Goal: Check status: Check status

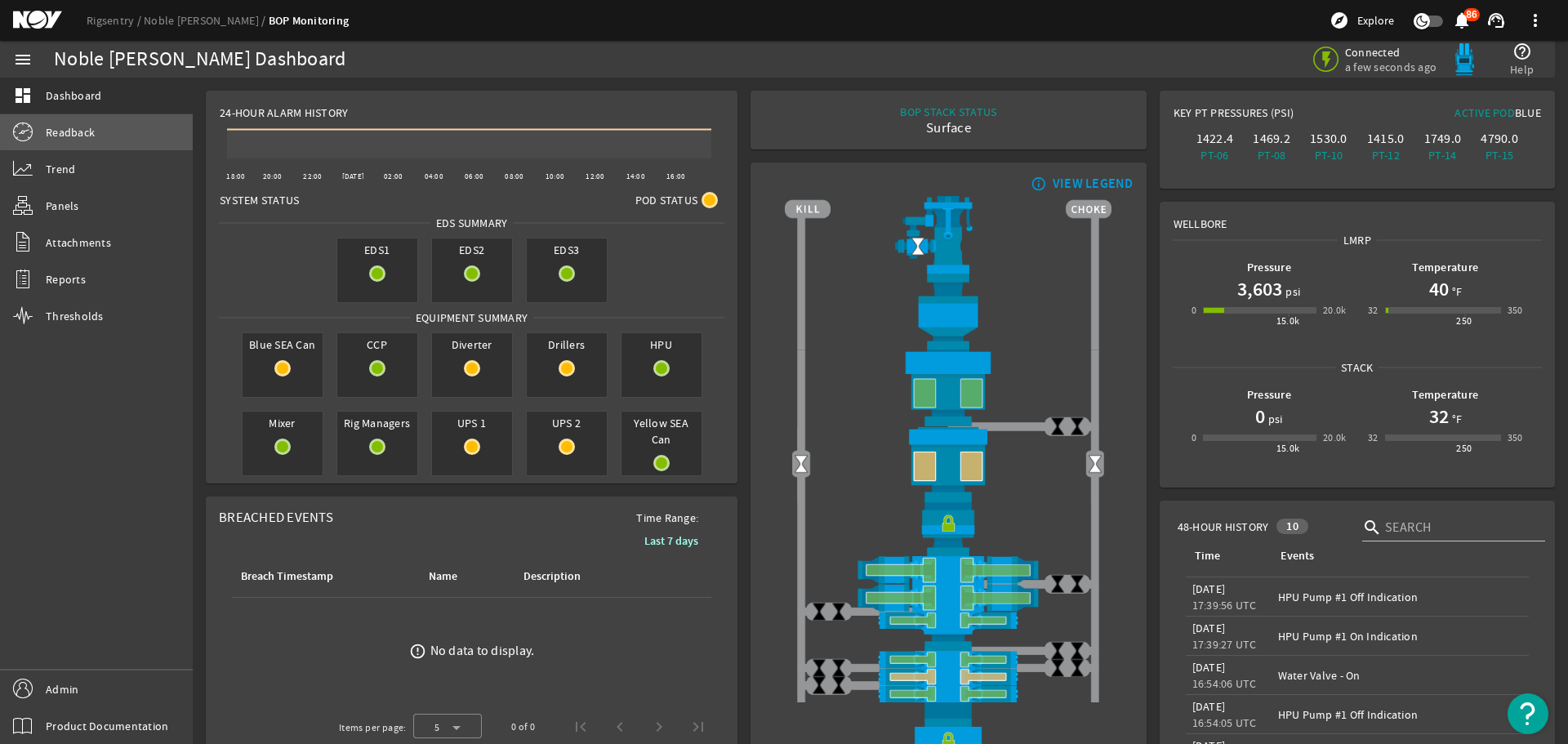
click at [136, 128] on link "Readback" at bounding box center [96, 132] width 192 height 36
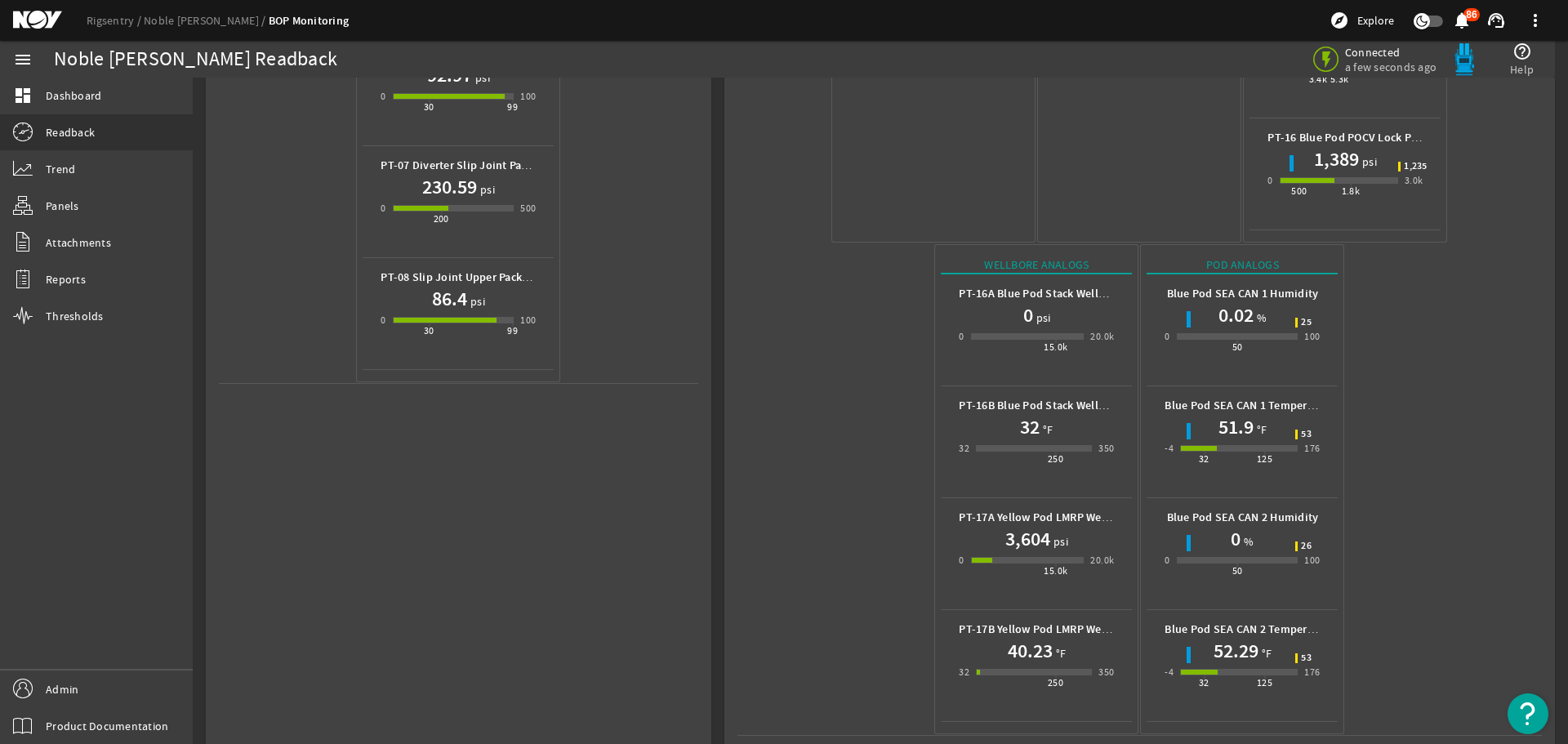
scroll to position [728, 0]
click at [35, 17] on mat-icon at bounding box center [49, 20] width 73 height 20
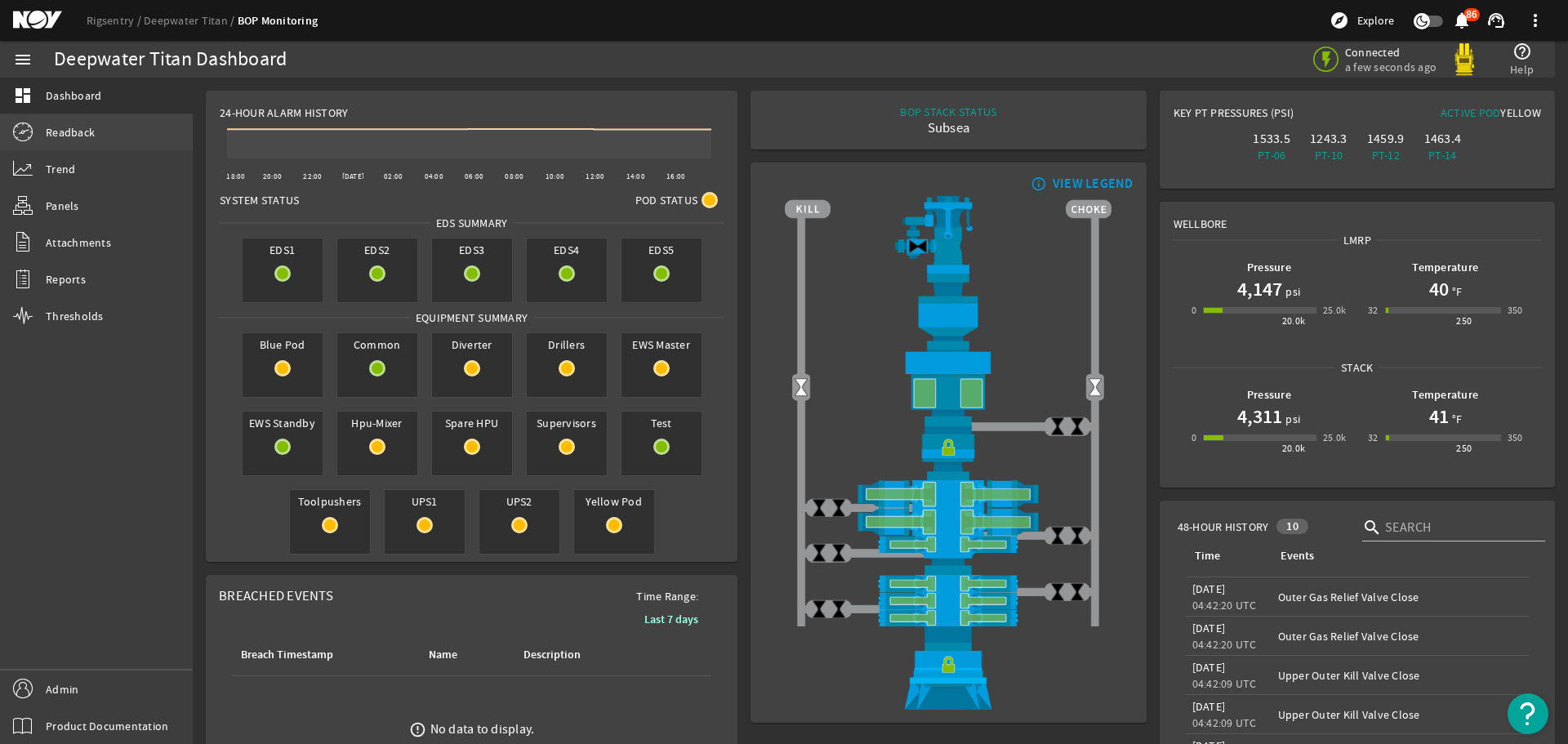
click at [113, 138] on link "Readback" at bounding box center [96, 132] width 192 height 36
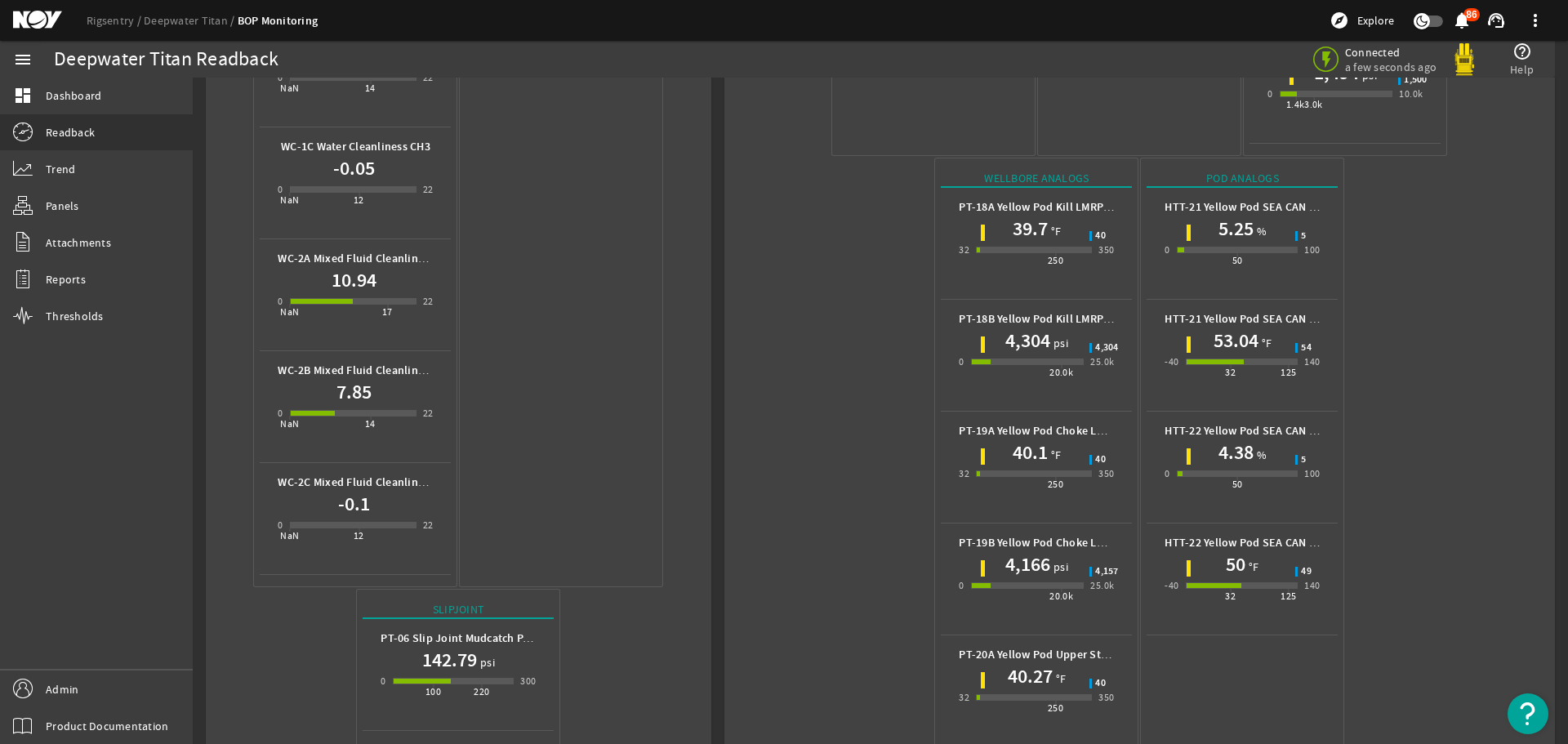
scroll to position [1144, 0]
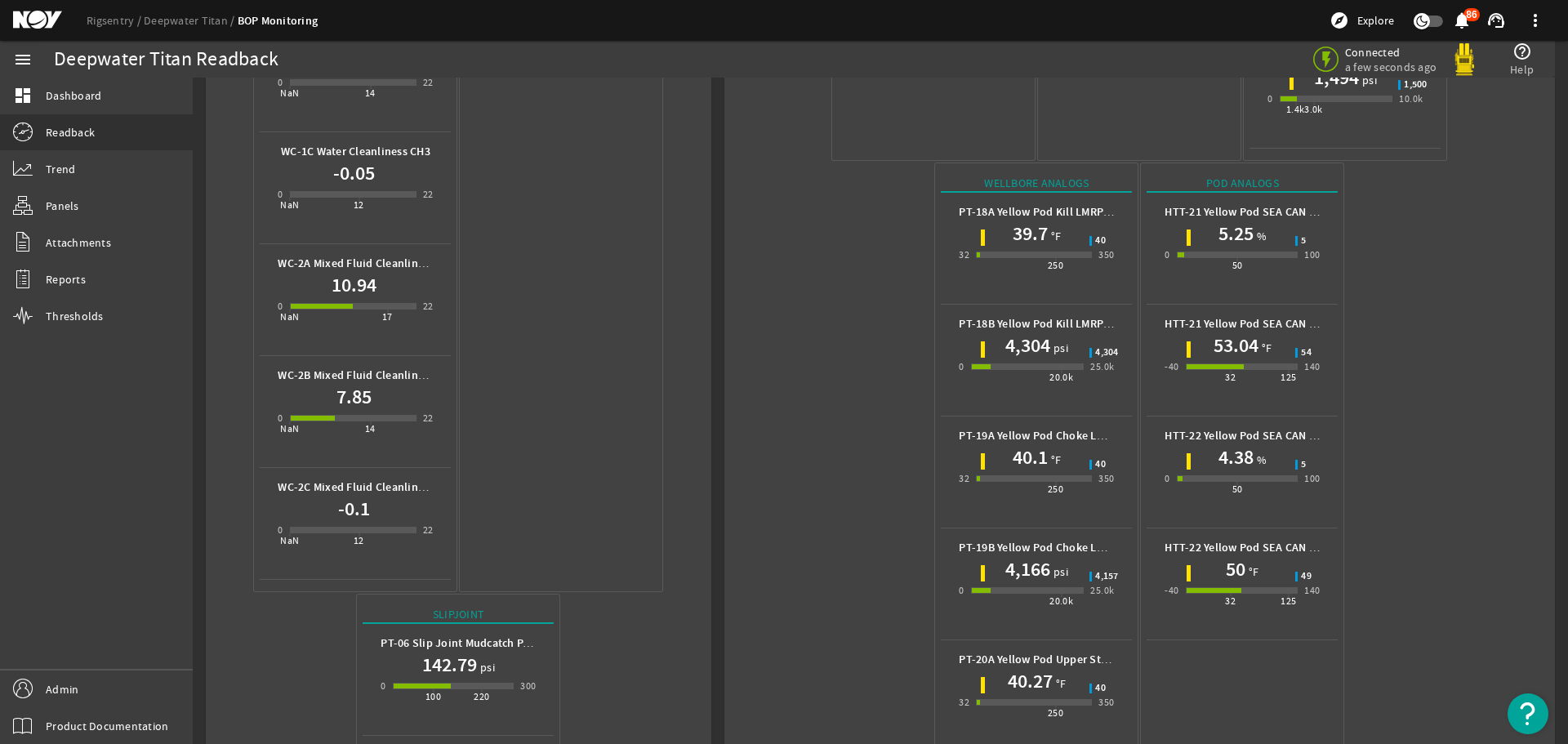
click at [32, 21] on mat-icon at bounding box center [49, 20] width 73 height 20
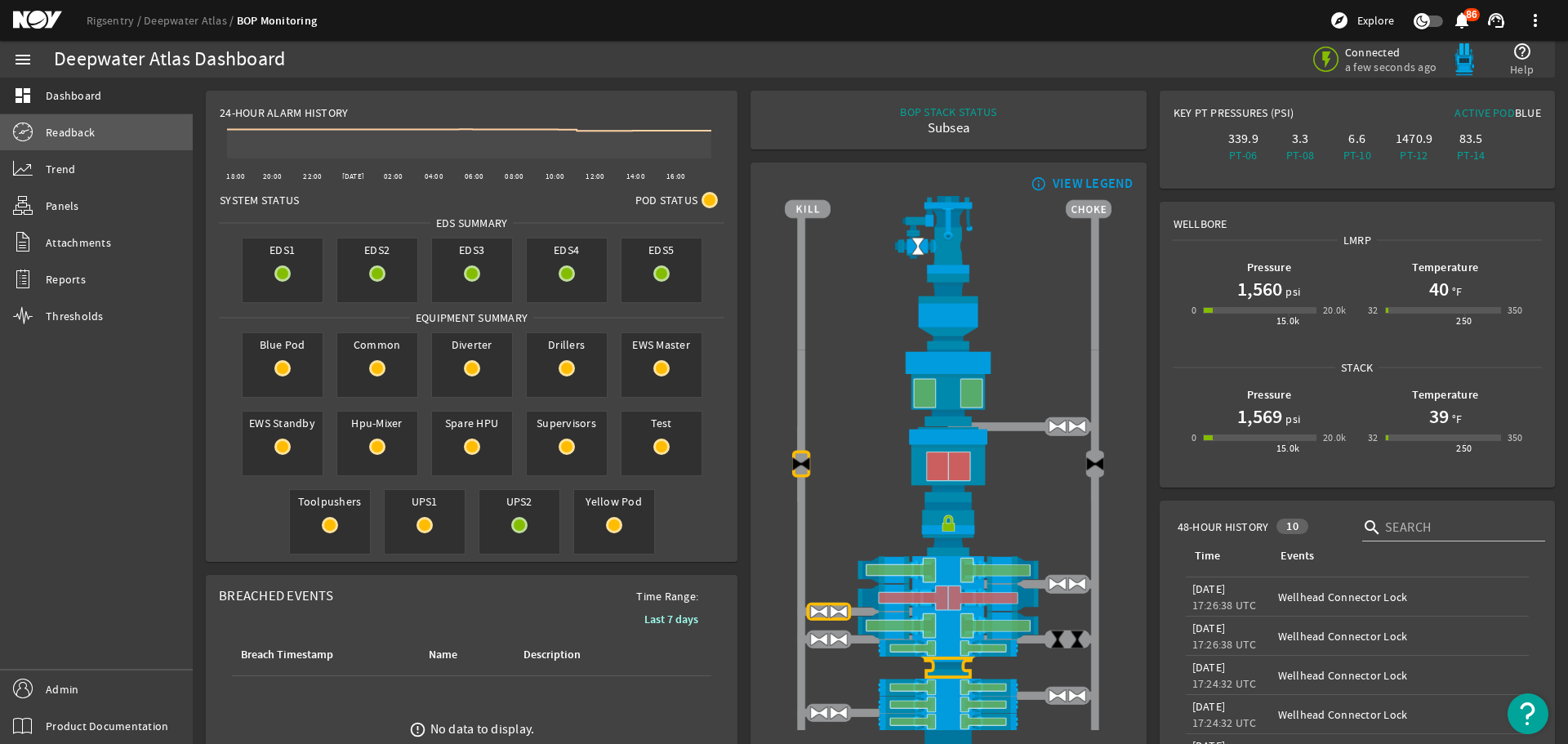
click at [138, 124] on link "Readback" at bounding box center [96, 132] width 192 height 36
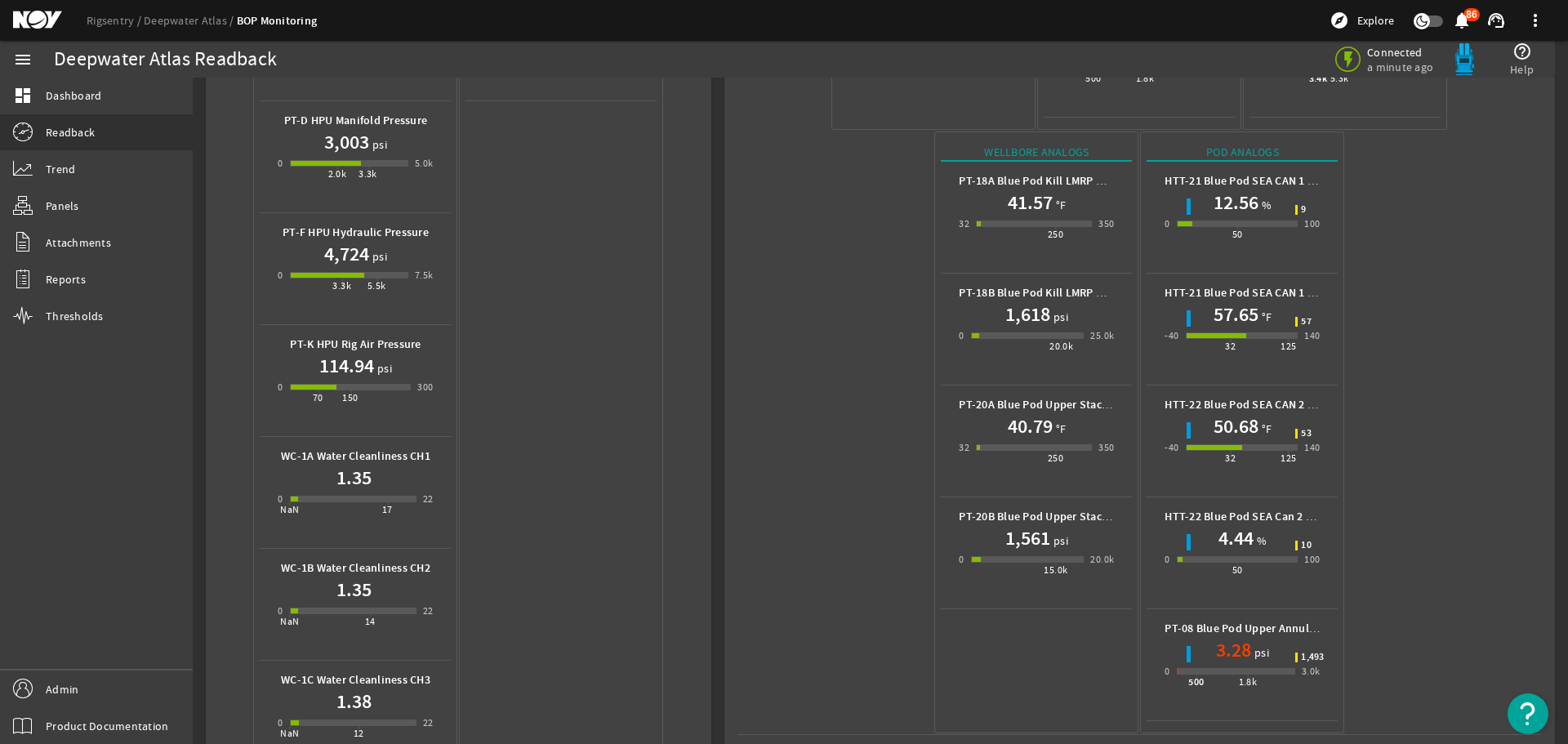
scroll to position [654, 0]
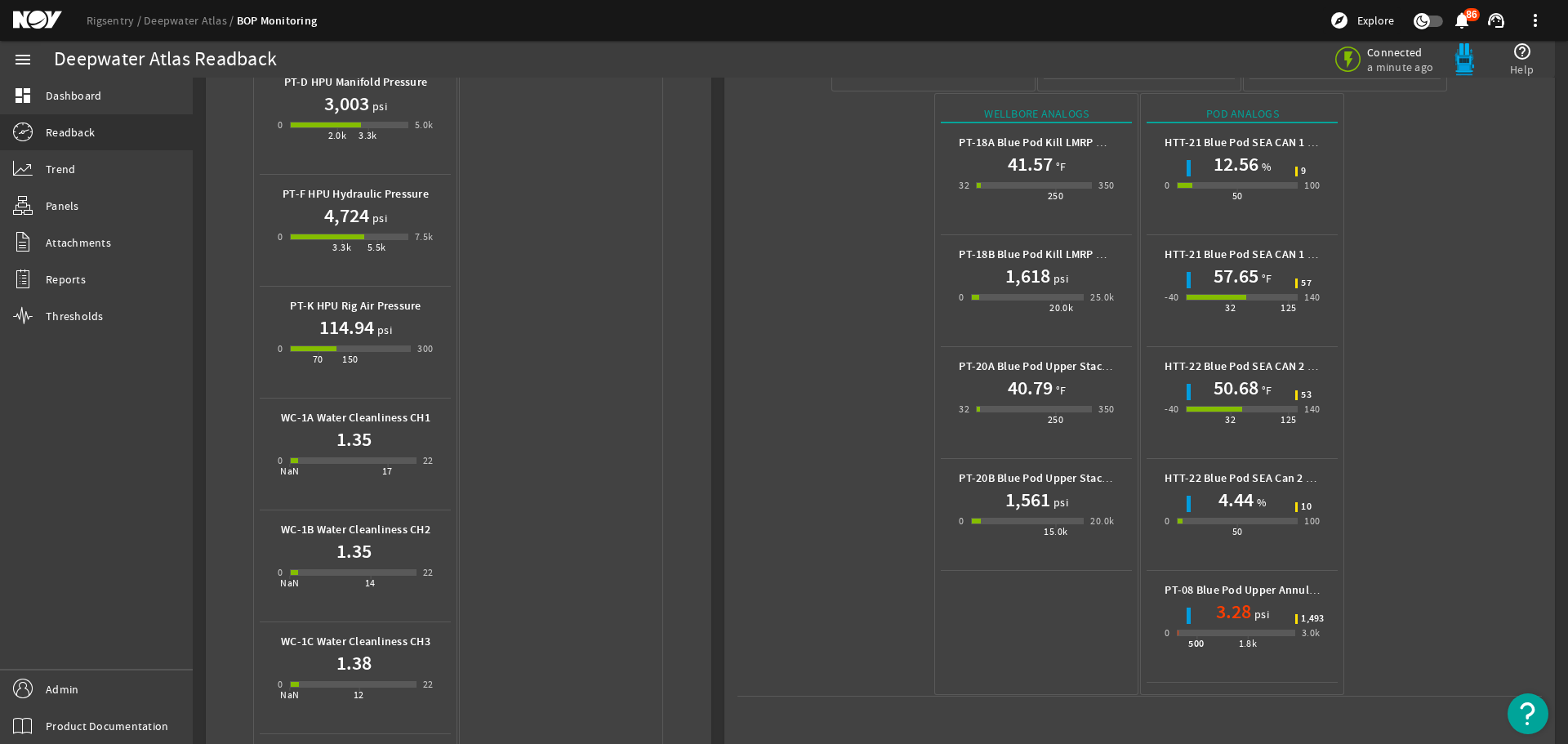
click at [38, 20] on mat-icon at bounding box center [49, 20] width 73 height 20
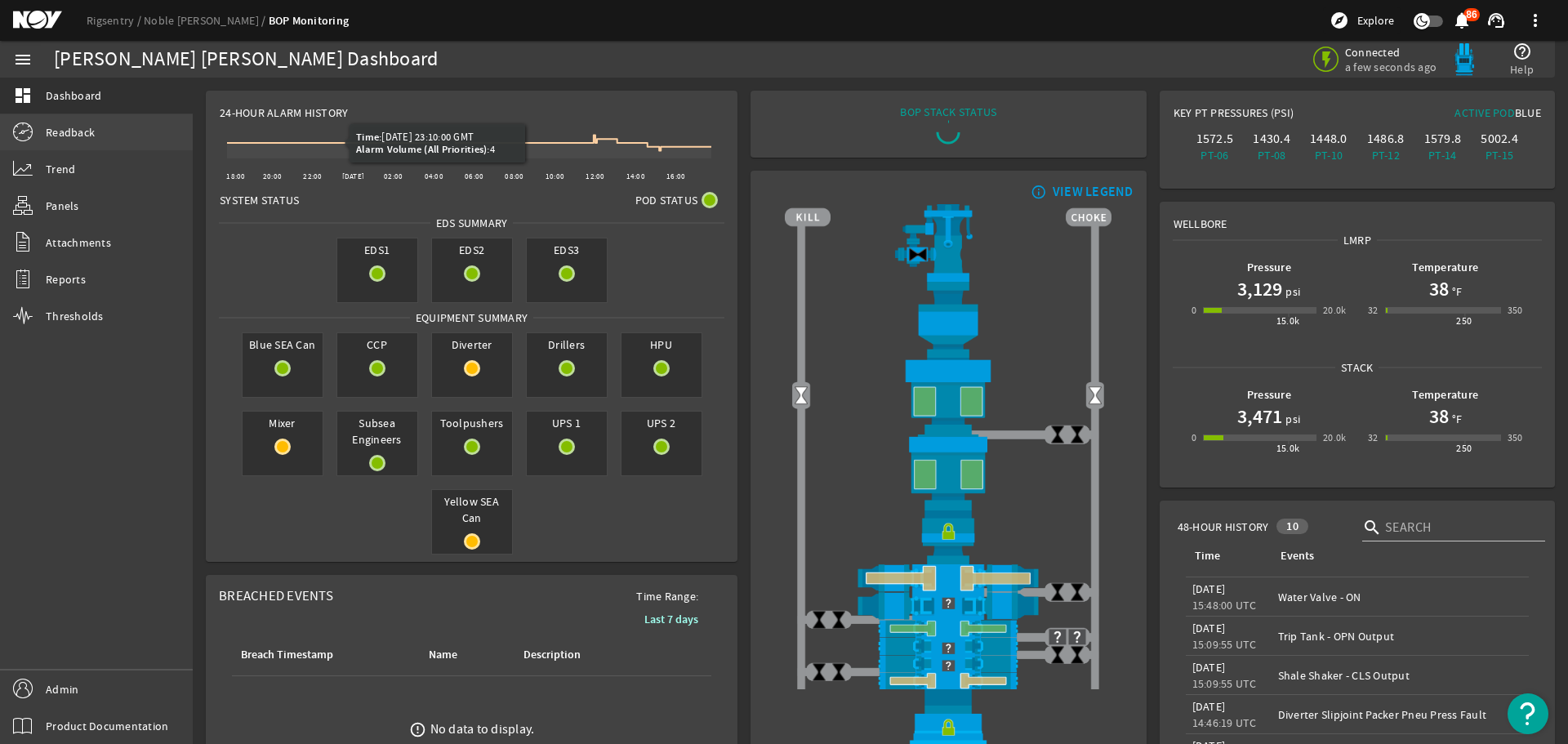
click at [127, 132] on link "Readback" at bounding box center [96, 132] width 192 height 36
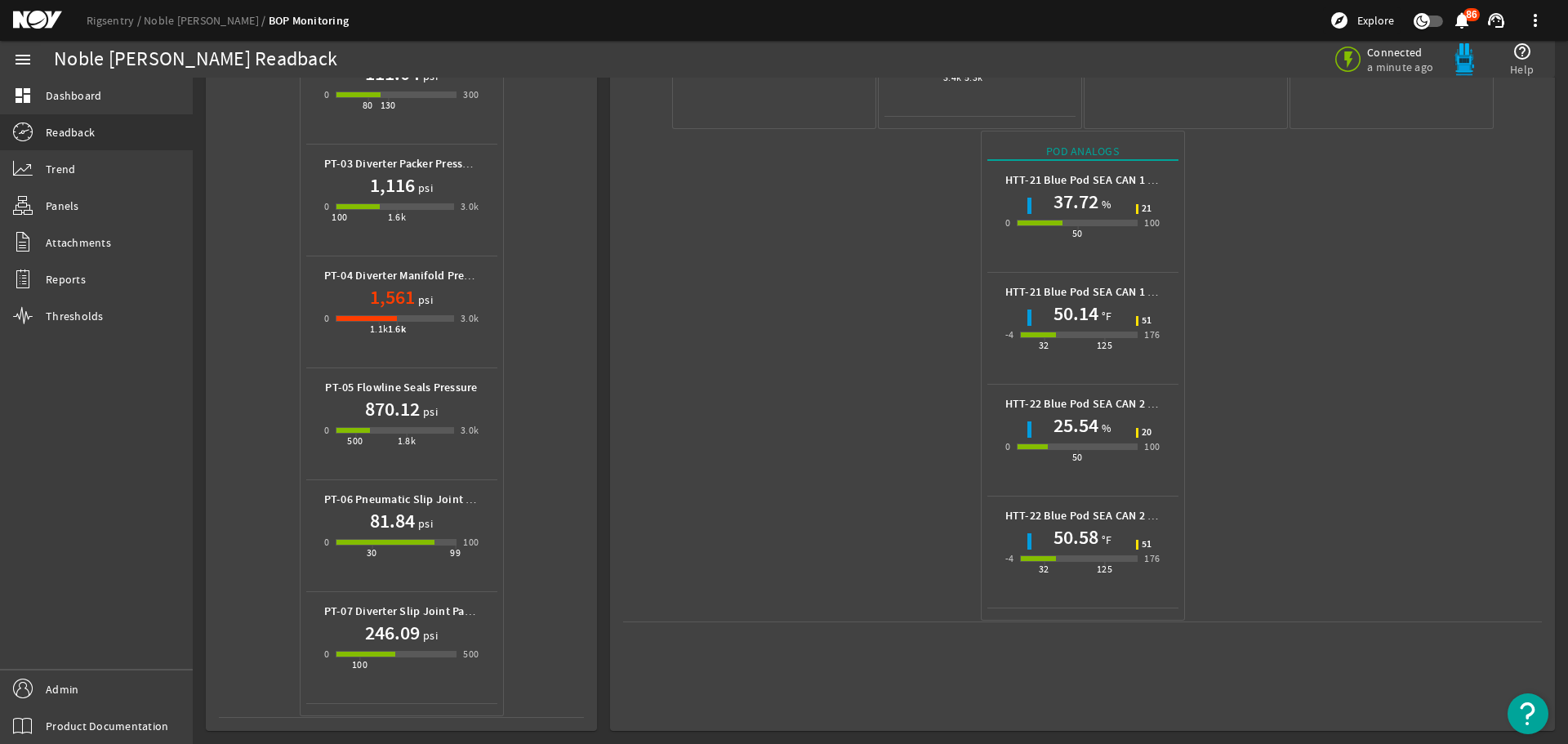
scroll to position [565, 0]
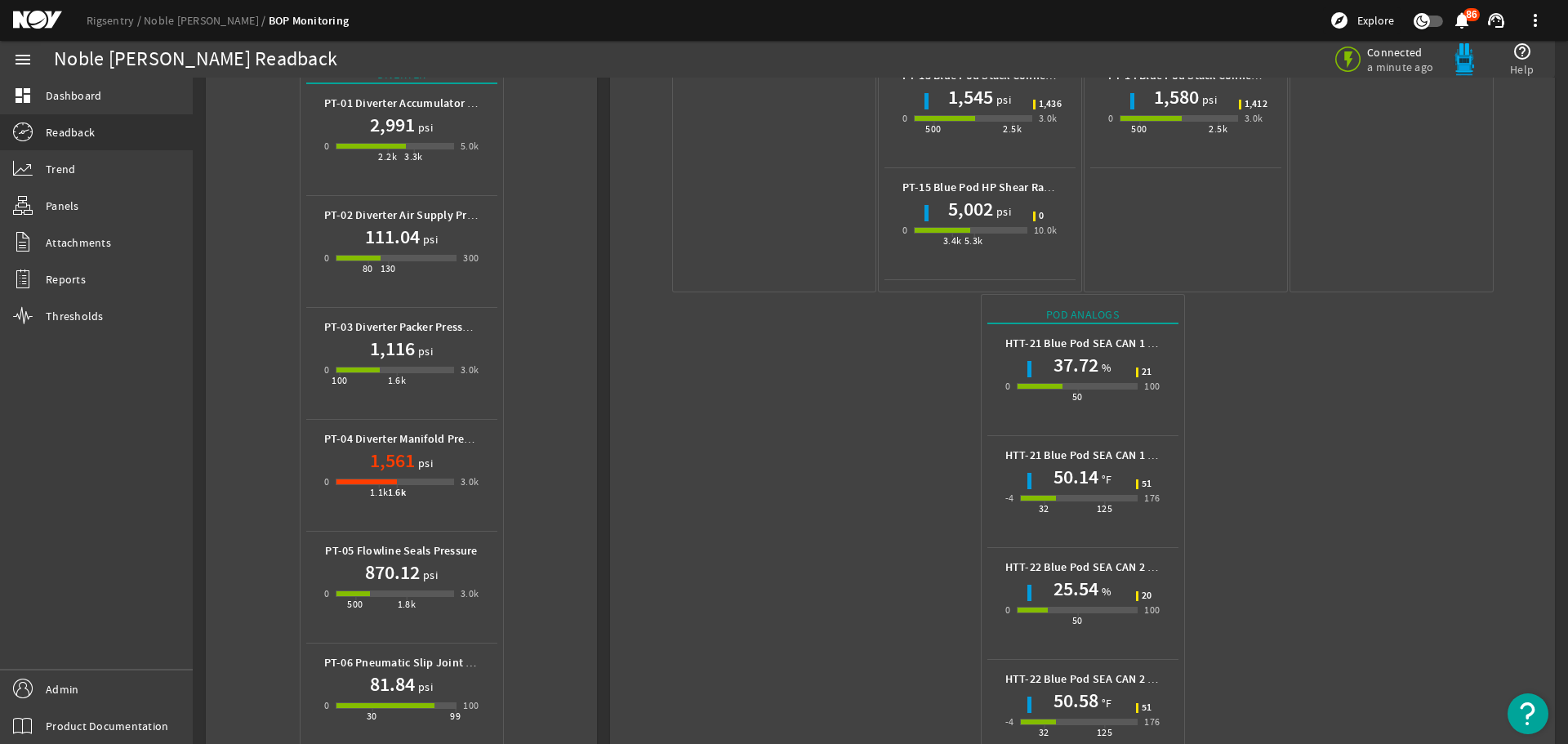
click at [35, 14] on mat-icon at bounding box center [49, 20] width 73 height 20
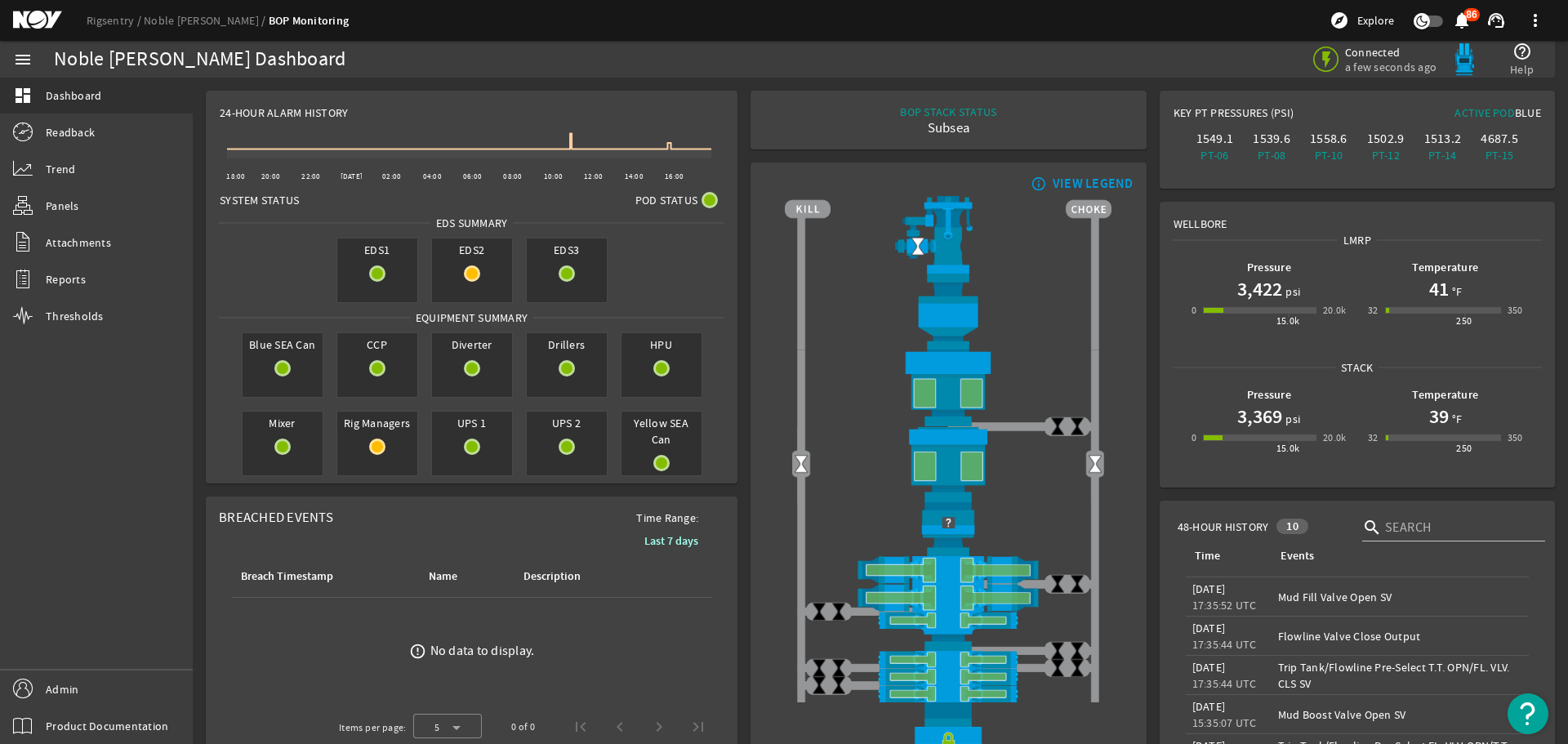
click at [37, 15] on mat-icon at bounding box center [49, 20] width 73 height 20
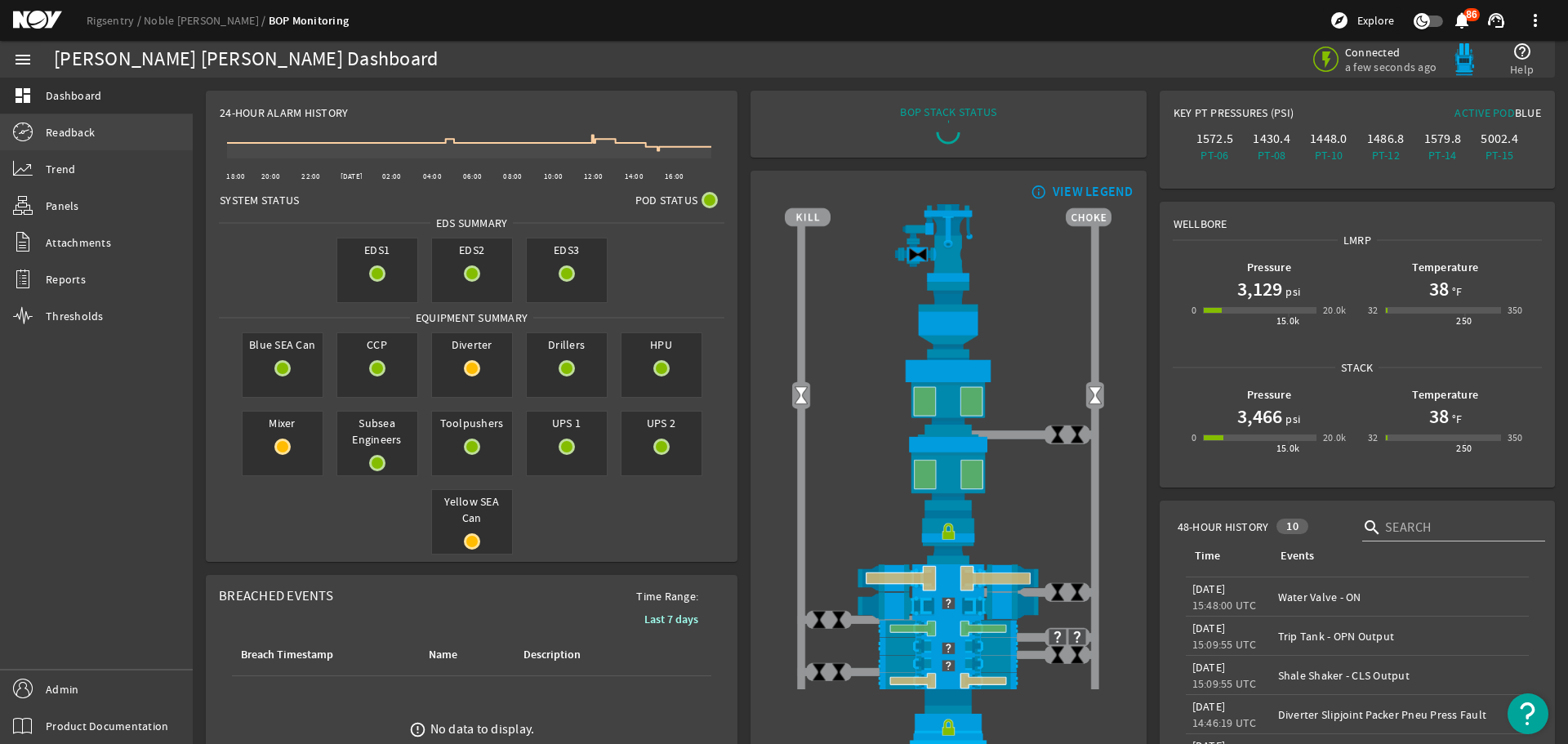
click at [158, 138] on link "Readback" at bounding box center [96, 132] width 192 height 36
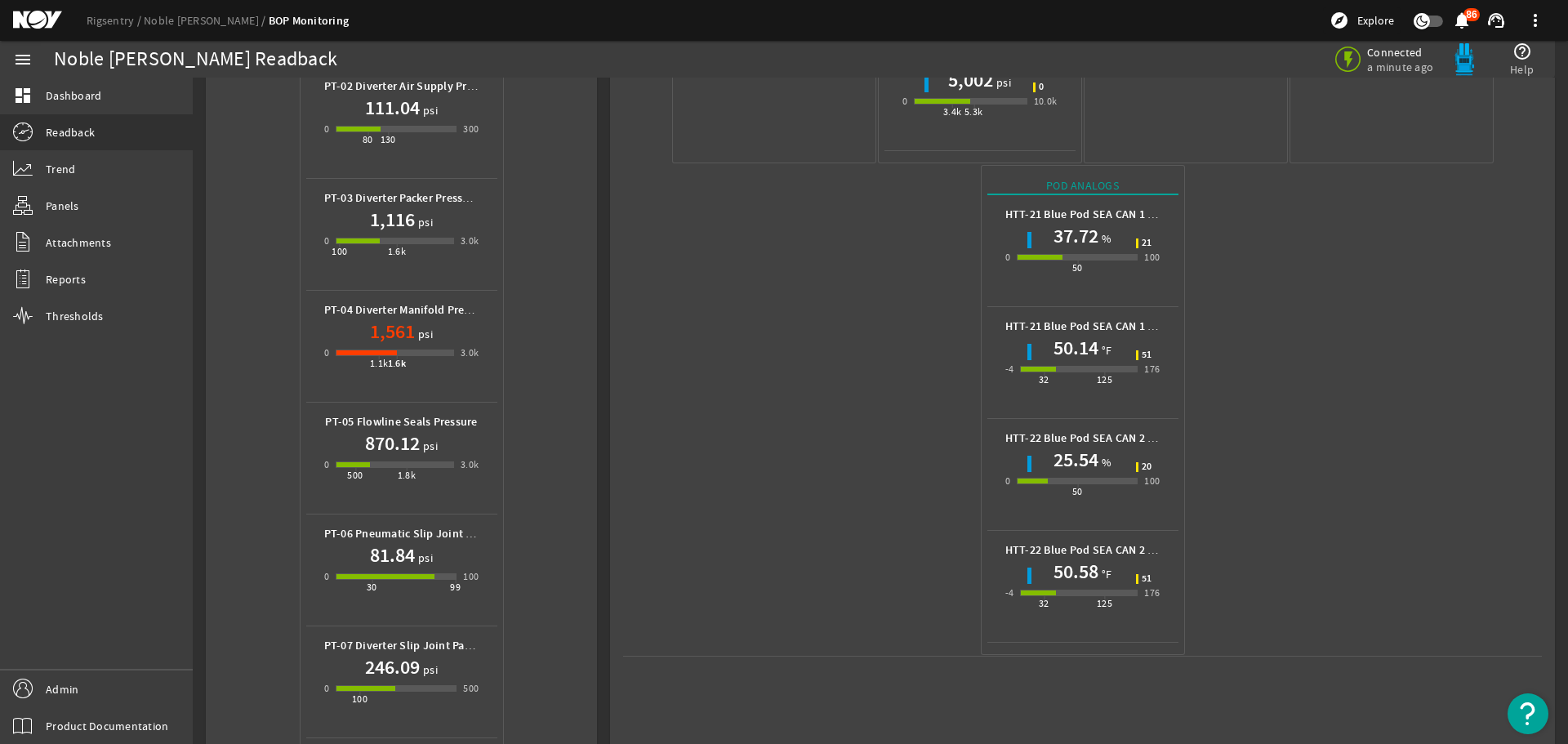
scroll to position [728, 0]
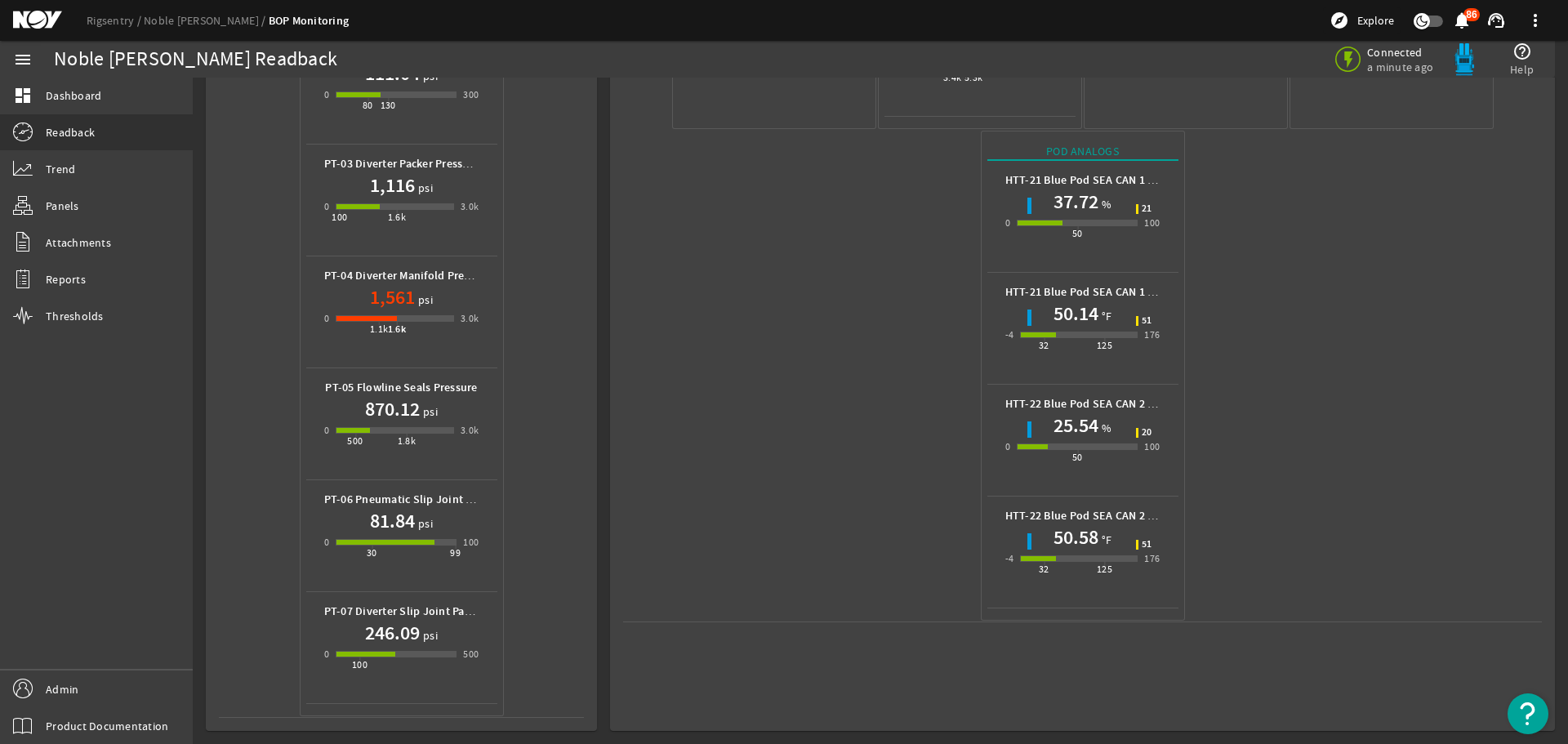
click at [34, 13] on mat-icon at bounding box center [49, 20] width 73 height 20
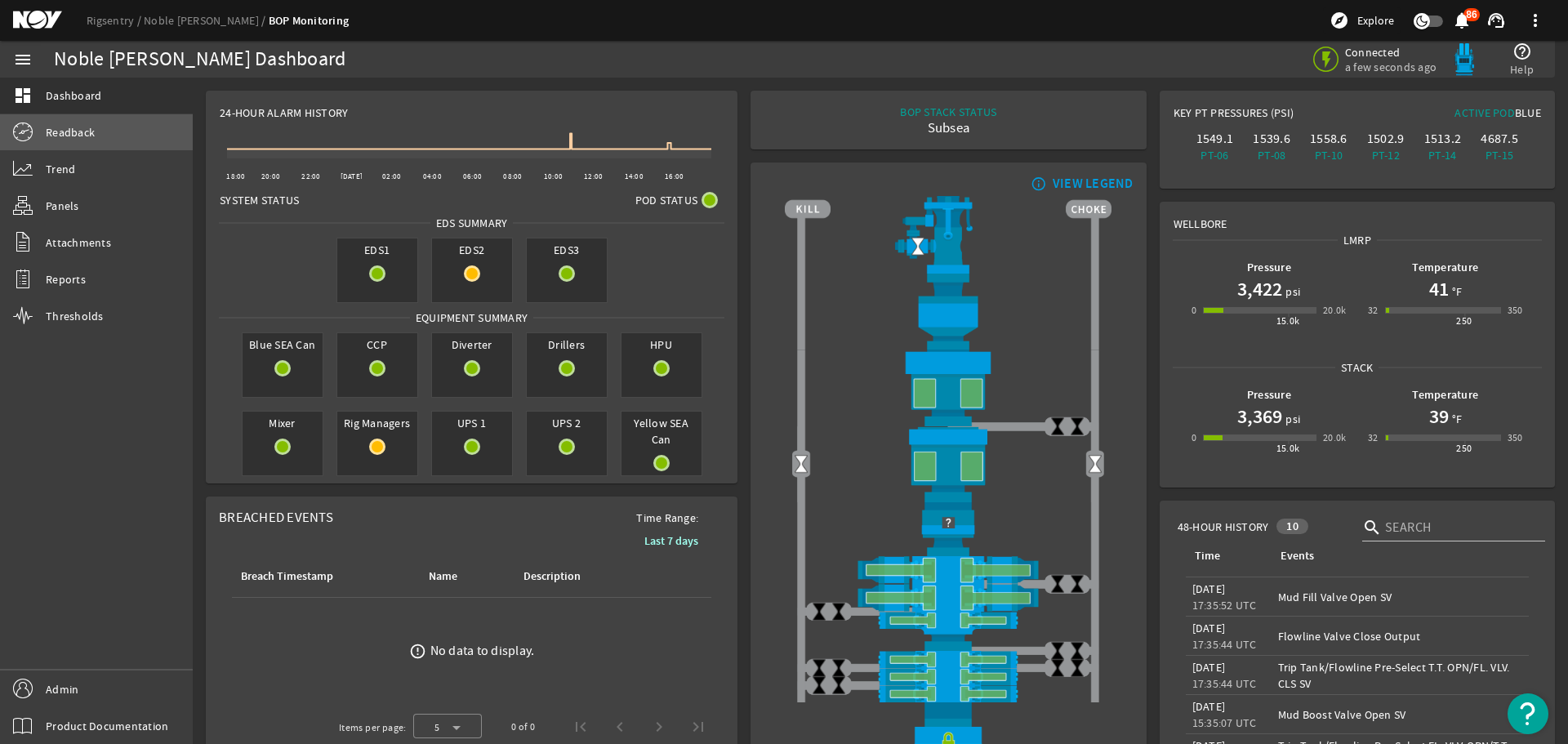
click at [112, 137] on link "Readback" at bounding box center [96, 132] width 192 height 36
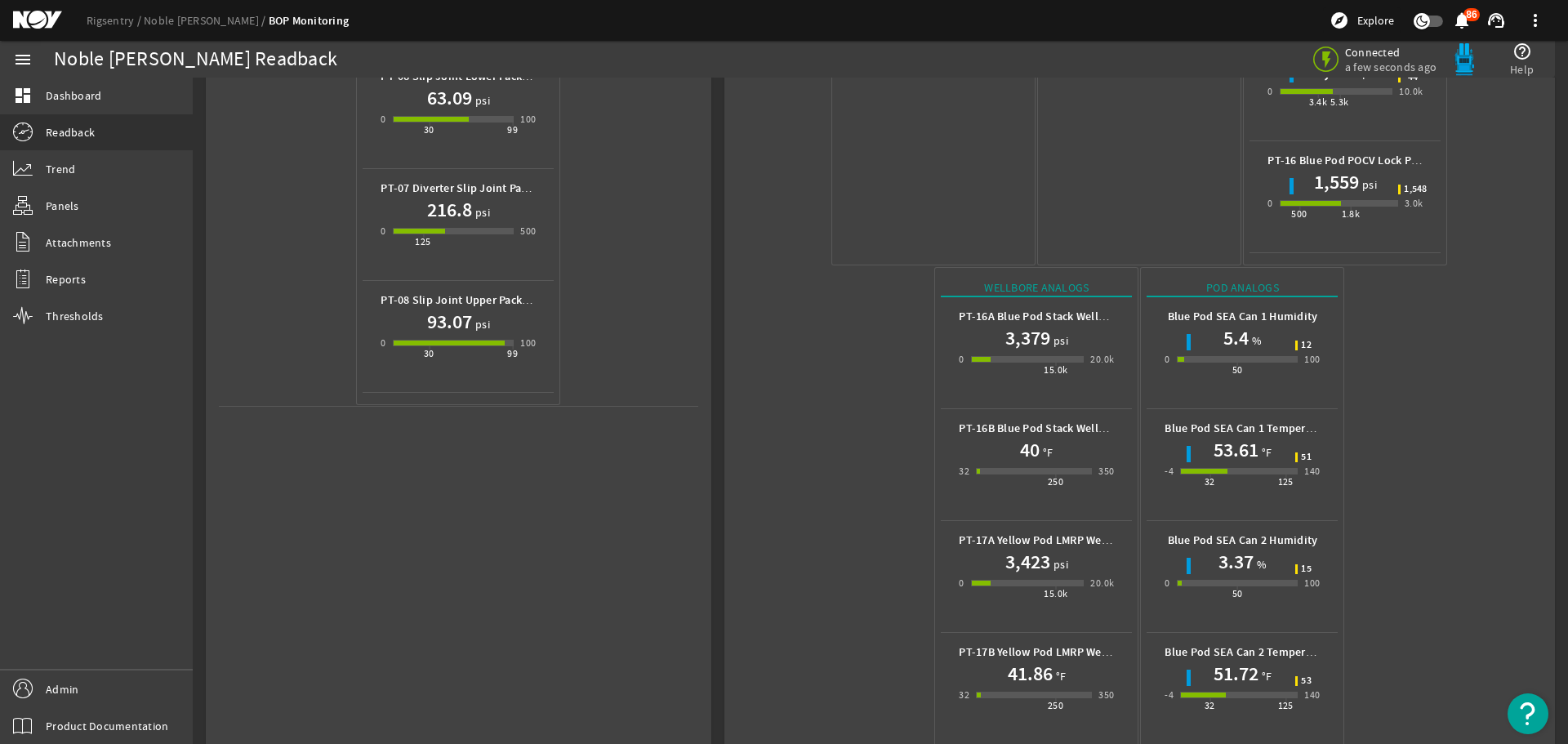
scroll to position [728, 0]
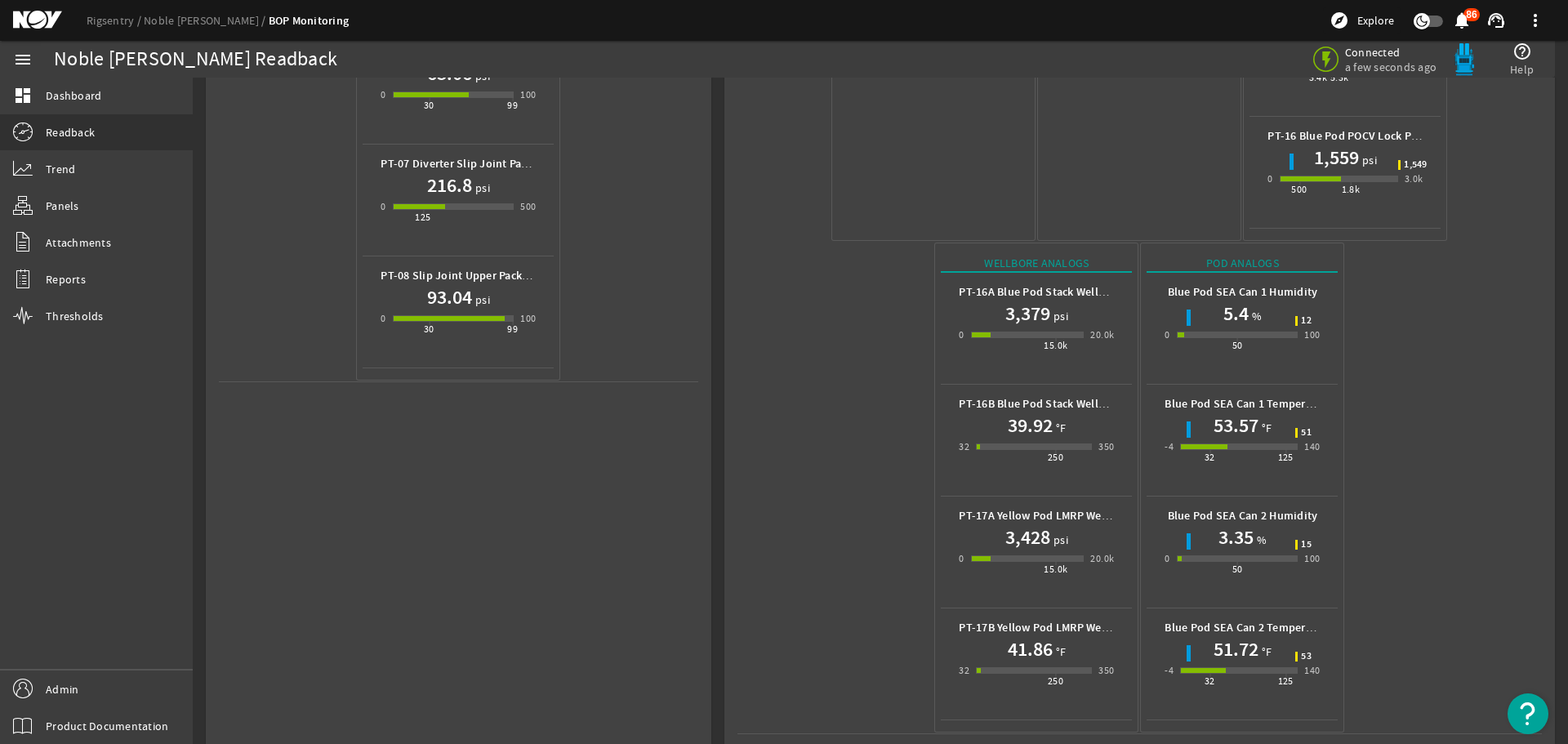
click at [25, 22] on mat-icon at bounding box center [49, 20] width 73 height 20
